Goal: Task Accomplishment & Management: Use online tool/utility

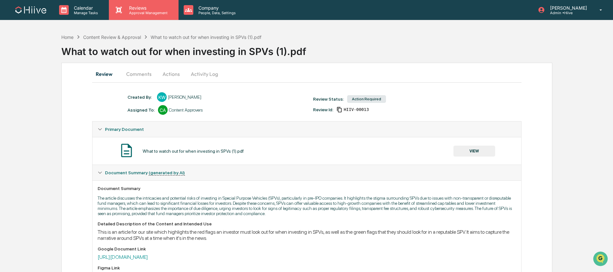
click at [142, 6] on p "Reviews" at bounding box center [147, 7] width 47 height 5
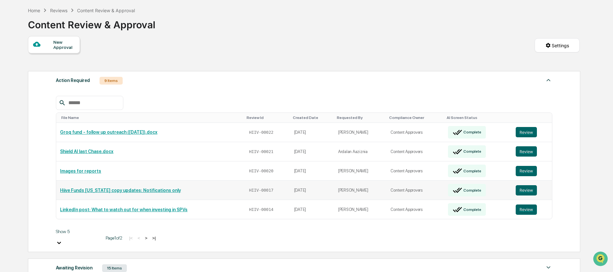
scroll to position [62, 0]
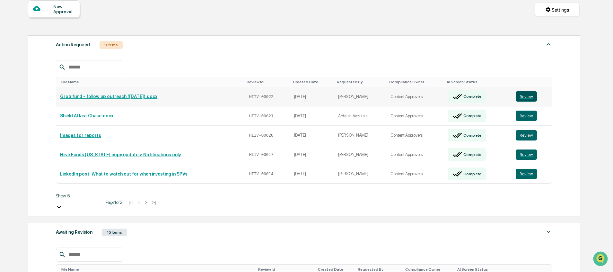
click at [530, 95] on button "Review" at bounding box center [525, 96] width 21 height 10
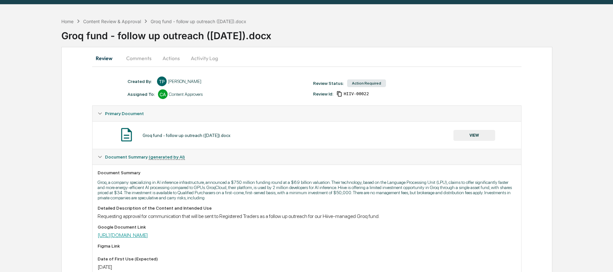
scroll to position [16, 0]
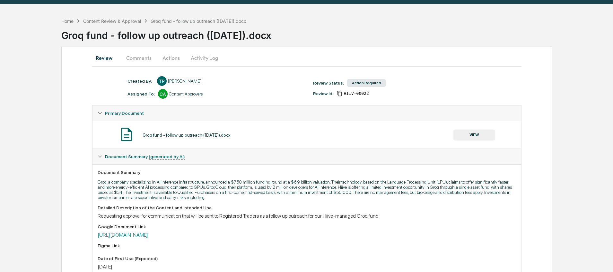
click at [148, 237] on link "[URL][DOMAIN_NAME]" at bounding box center [123, 234] width 50 height 6
click at [139, 56] on button "Comments" at bounding box center [139, 57] width 36 height 15
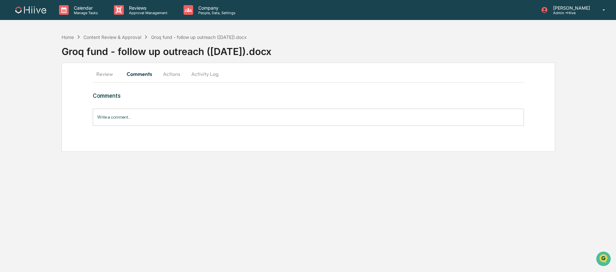
click at [100, 75] on button "Review" at bounding box center [107, 73] width 29 height 15
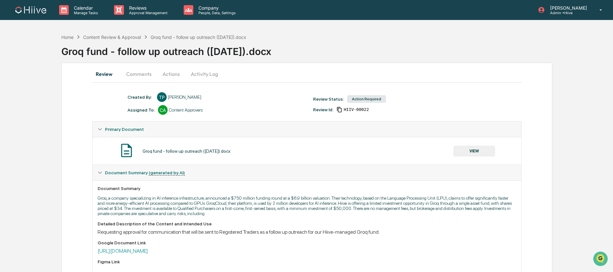
click at [464, 146] on button "VIEW" at bounding box center [474, 150] width 42 height 11
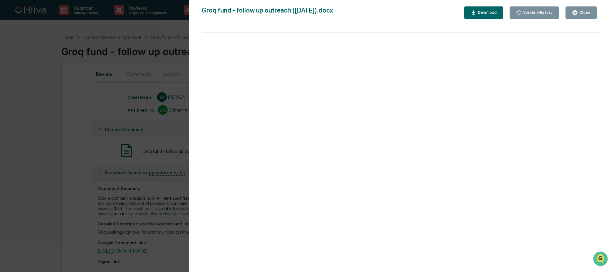
click at [160, 152] on div "Version History 09/17/2025, 08:41 PM Ted Pispidikis Groq fund - follow up outre…" at bounding box center [306, 136] width 613 height 272
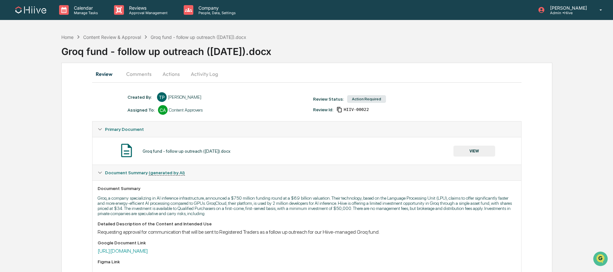
click at [129, 76] on button "Comments" at bounding box center [139, 73] width 36 height 15
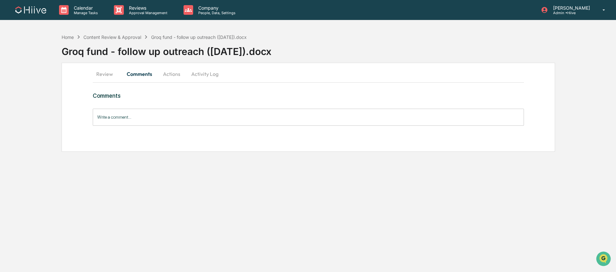
click at [140, 118] on input "Write a comment..." at bounding box center [308, 116] width 431 height 17
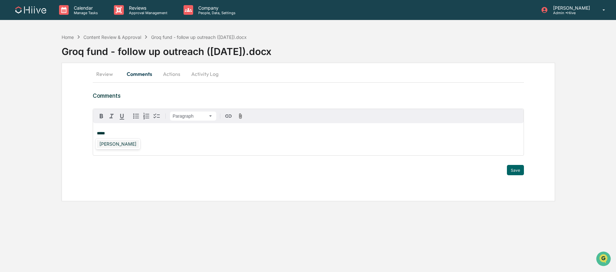
click at [114, 140] on div "[PERSON_NAME]" at bounding box center [118, 144] width 42 height 8
click at [520, 171] on button "Save" at bounding box center [515, 170] width 17 height 10
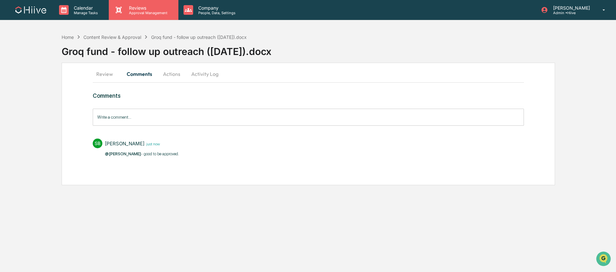
click at [152, 11] on p "Approval Management" at bounding box center [147, 13] width 47 height 4
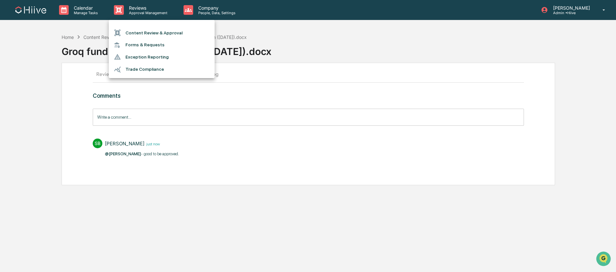
click at [152, 33] on li "Content Review & Approval" at bounding box center [162, 33] width 106 height 12
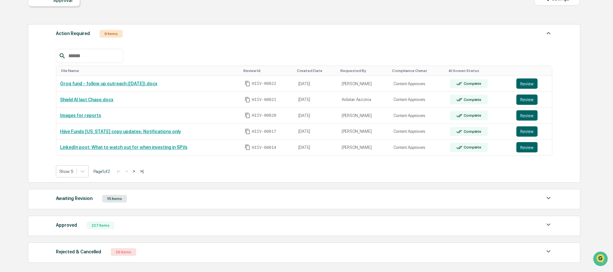
scroll to position [123, 0]
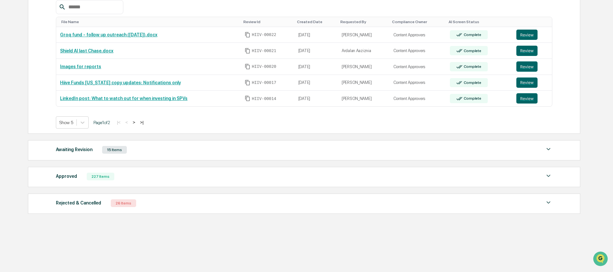
click at [137, 121] on button ">" at bounding box center [134, 121] width 6 height 5
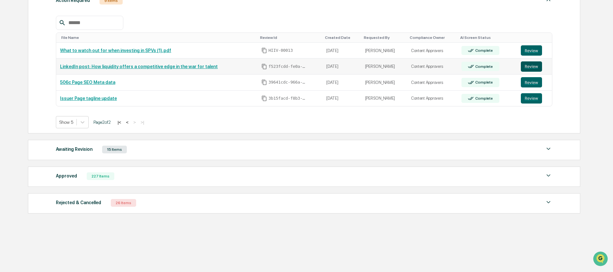
click at [524, 66] on button "Review" at bounding box center [531, 66] width 21 height 10
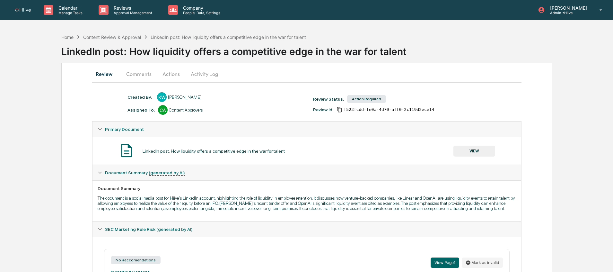
click at [208, 73] on button "Activity Log" at bounding box center [205, 73] width 38 height 15
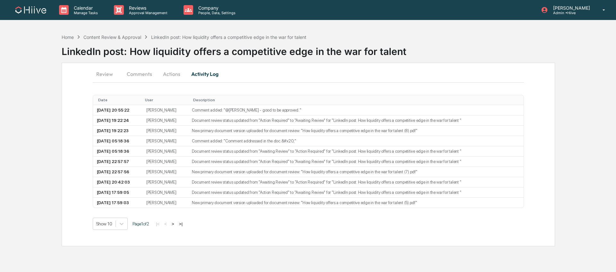
click at [175, 74] on button "Actions" at bounding box center [171, 73] width 29 height 15
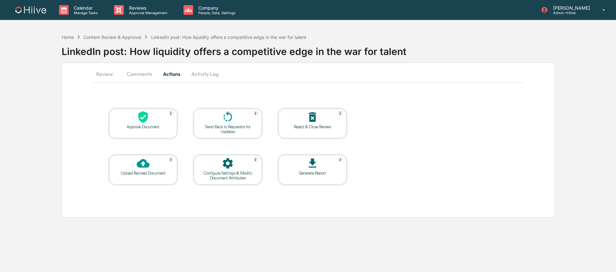
click at [219, 119] on div at bounding box center [228, 117] width 64 height 14
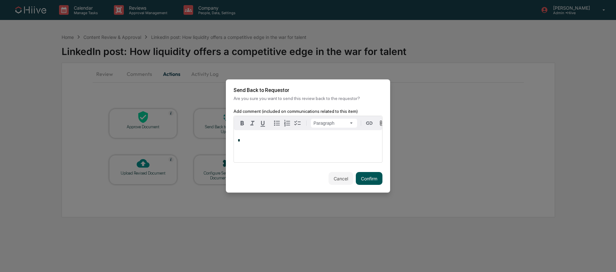
click at [370, 182] on button "Confirm" at bounding box center [369, 178] width 27 height 13
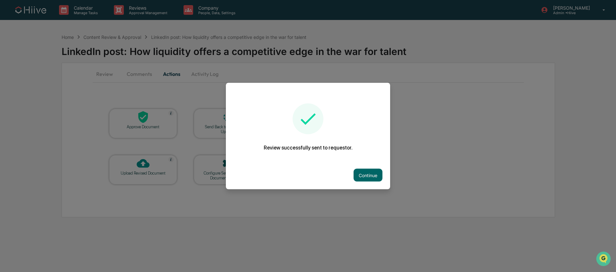
click at [150, 18] on div at bounding box center [308, 136] width 616 height 272
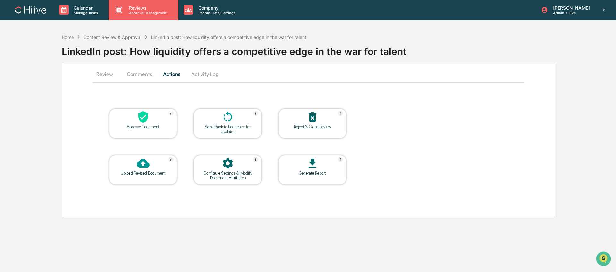
click at [149, 14] on p "Approval Management" at bounding box center [147, 13] width 47 height 4
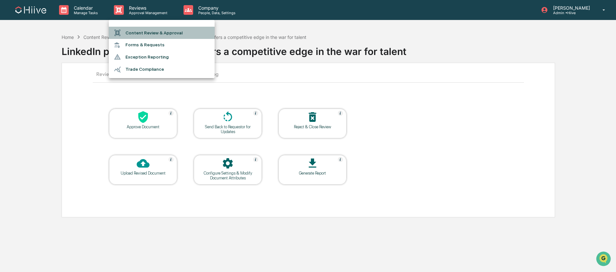
click at [144, 34] on li "Content Review & Approval" at bounding box center [162, 33] width 106 height 12
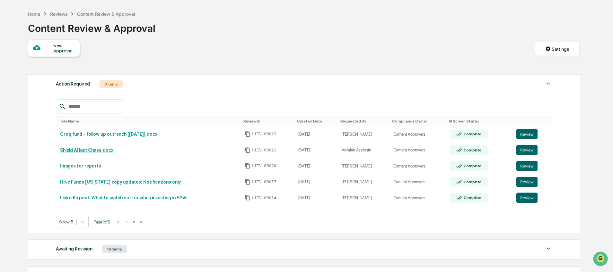
scroll to position [54, 0]
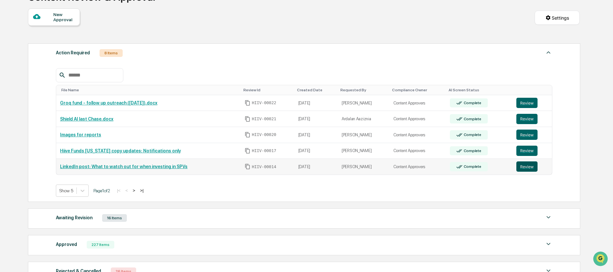
click at [531, 162] on button "Review" at bounding box center [526, 166] width 21 height 10
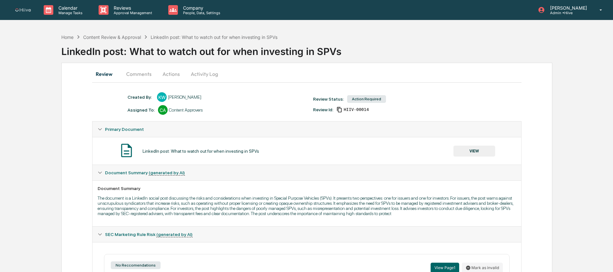
click at [189, 69] on button "Activity Log" at bounding box center [205, 73] width 38 height 15
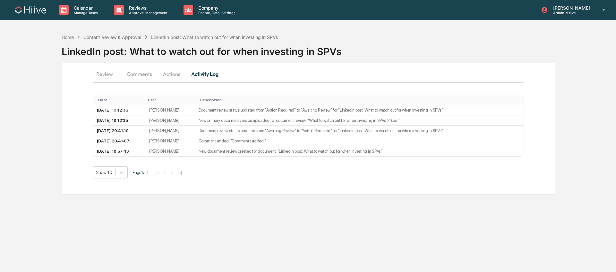
click at [175, 79] on button "Actions" at bounding box center [171, 73] width 29 height 15
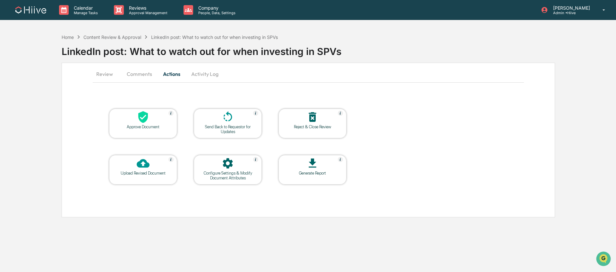
click at [226, 120] on icon at bounding box center [228, 116] width 9 height 10
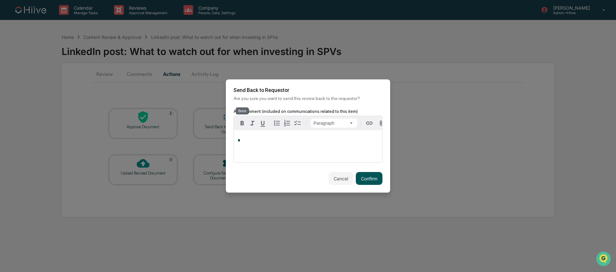
click at [376, 179] on button "Confirm" at bounding box center [369, 178] width 27 height 13
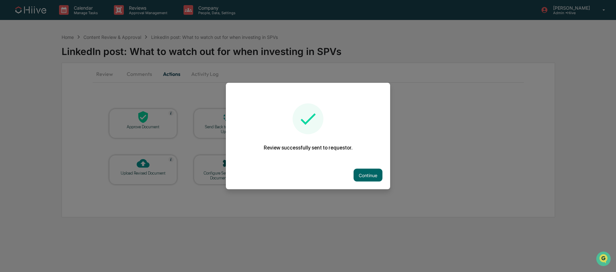
click at [137, 15] on div at bounding box center [308, 136] width 616 height 272
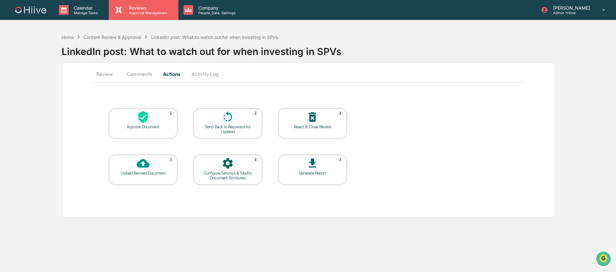
click at [141, 14] on p "Approval Management" at bounding box center [147, 13] width 47 height 4
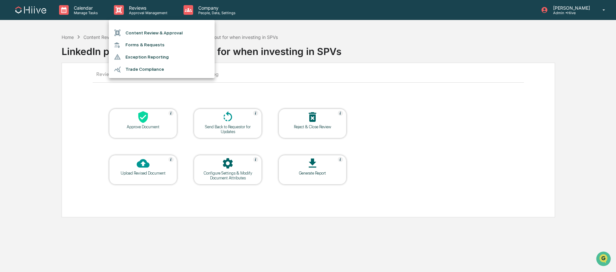
click at [140, 32] on li "Content Review & Approval" at bounding box center [162, 33] width 106 height 12
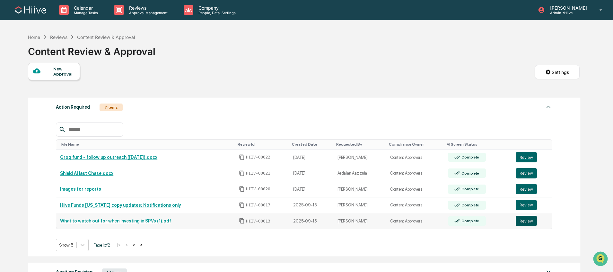
click at [521, 220] on button "Review" at bounding box center [525, 220] width 21 height 10
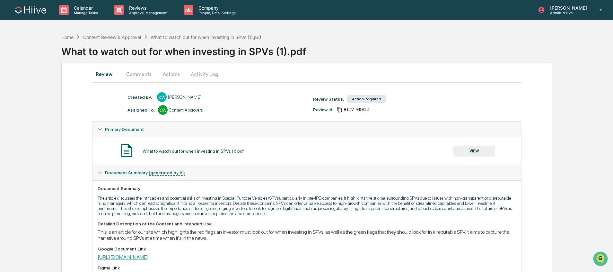
click at [148, 257] on link "[URL][DOMAIN_NAME]" at bounding box center [123, 257] width 50 height 6
click at [186, 71] on button "Activity Log" at bounding box center [205, 73] width 38 height 15
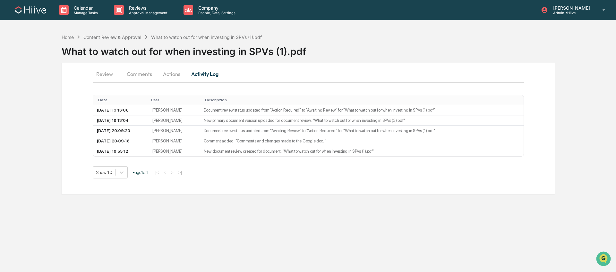
click at [180, 77] on button "Actions" at bounding box center [171, 73] width 29 height 15
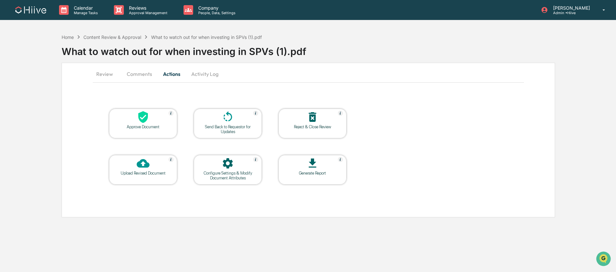
click at [242, 115] on div at bounding box center [228, 117] width 64 height 14
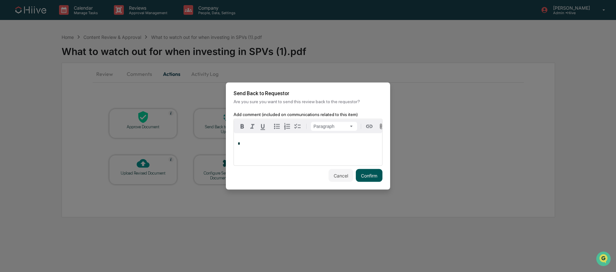
click at [376, 182] on button "Confirm" at bounding box center [369, 175] width 27 height 13
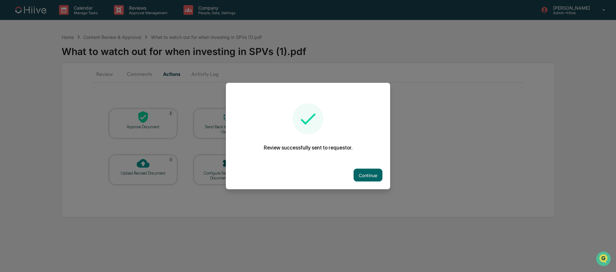
click at [137, 9] on div at bounding box center [308, 136] width 616 height 272
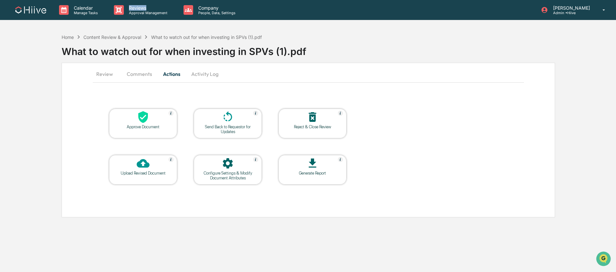
click at [137, 9] on p "Reviews" at bounding box center [147, 7] width 47 height 5
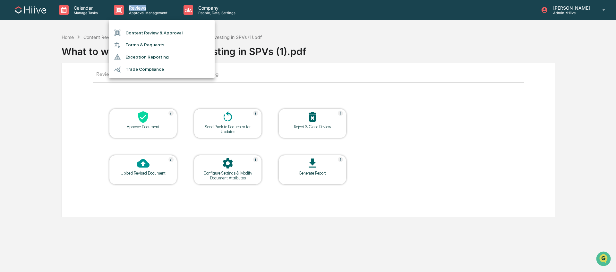
click at [152, 34] on li "Content Review & Approval" at bounding box center [162, 33] width 106 height 12
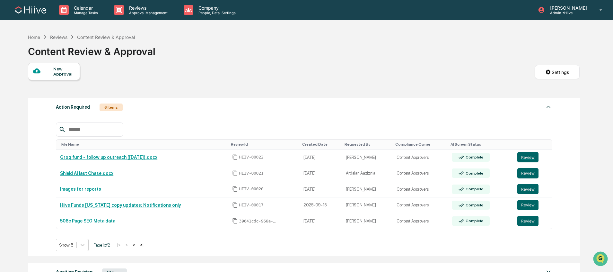
scroll to position [123, 0]
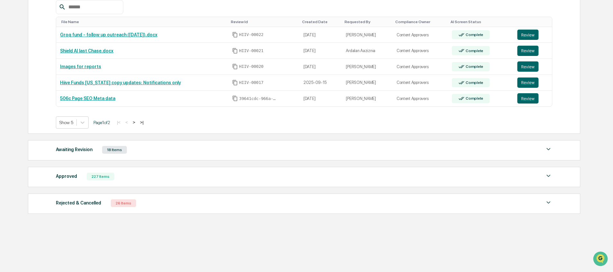
click at [137, 122] on button ">" at bounding box center [134, 121] width 6 height 5
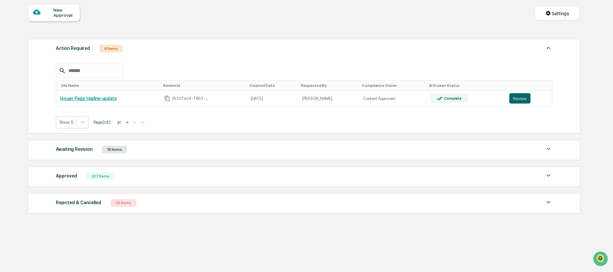
click at [130, 121] on button "<" at bounding box center [127, 121] width 6 height 5
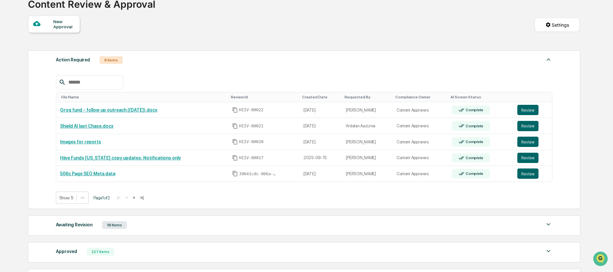
scroll to position [0, 0]
